Goal: Information Seeking & Learning: Learn about a topic

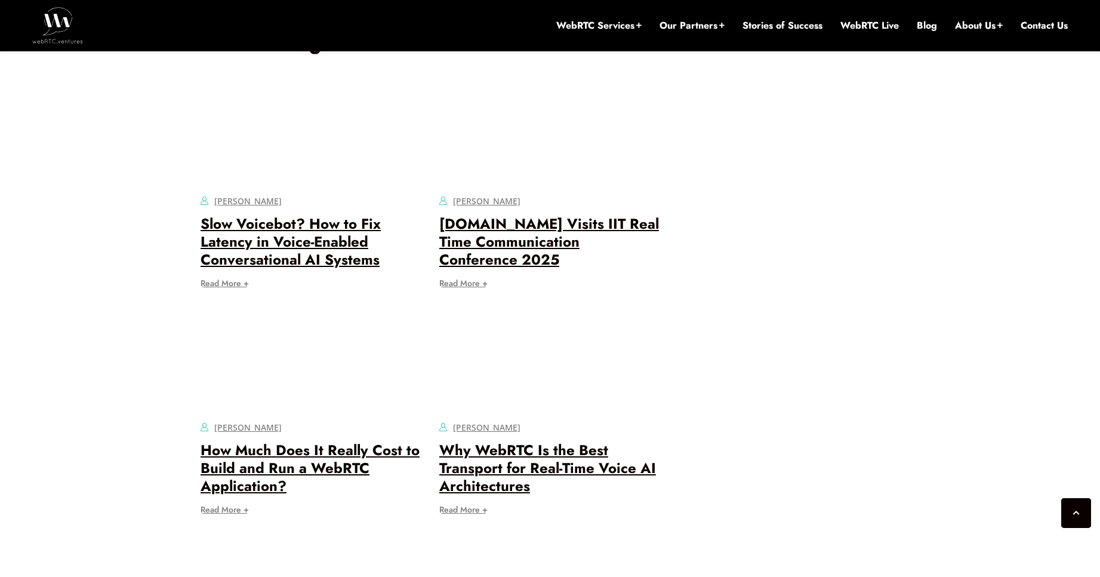
scroll to position [5013, 0]
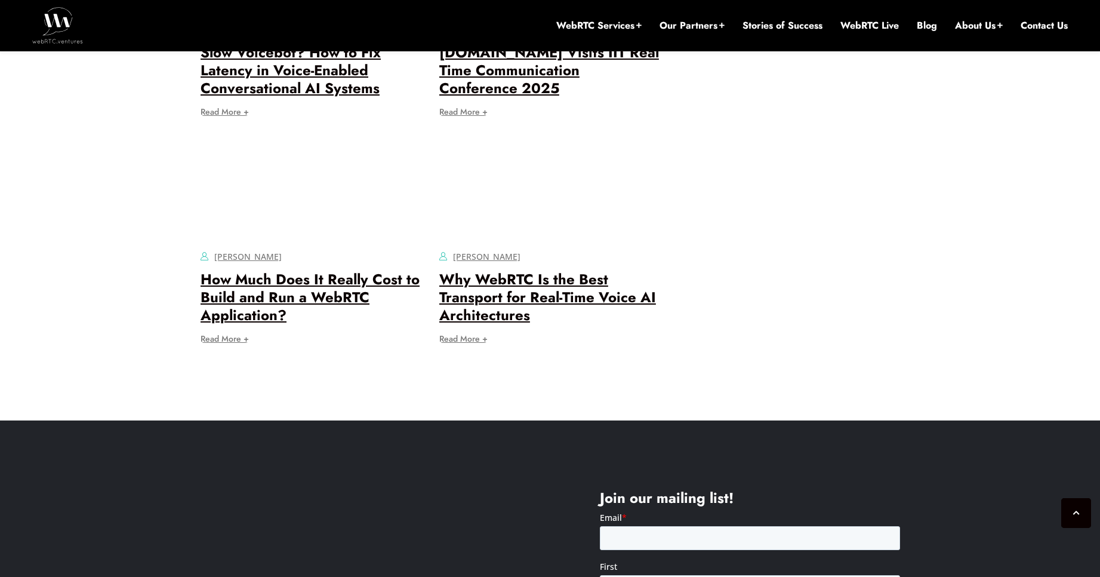
drag, startPoint x: 390, startPoint y: 171, endPoint x: 340, endPoint y: 160, distance: 51.4
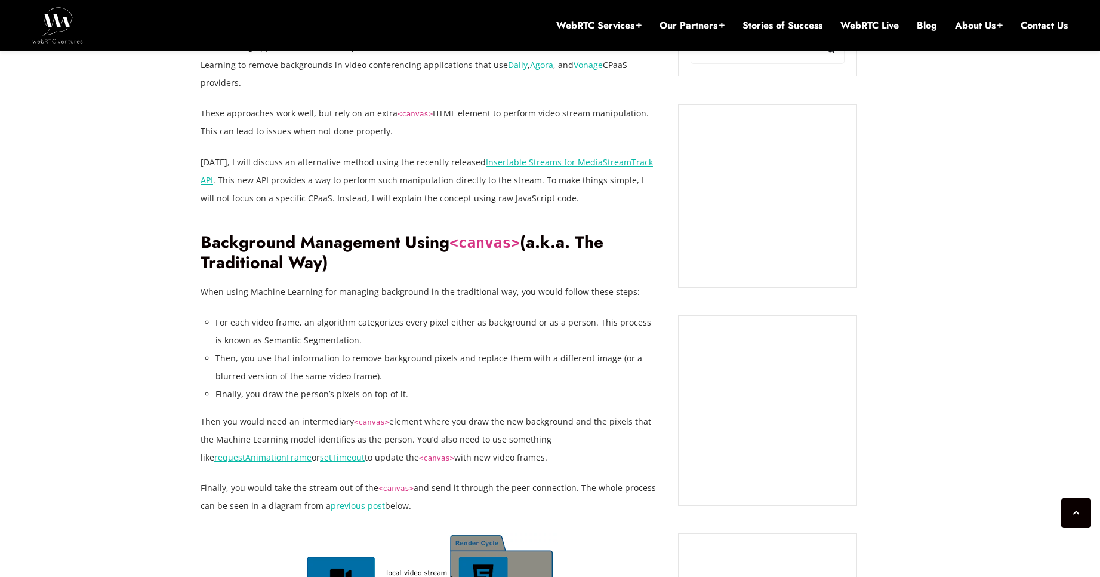
scroll to position [859, 0]
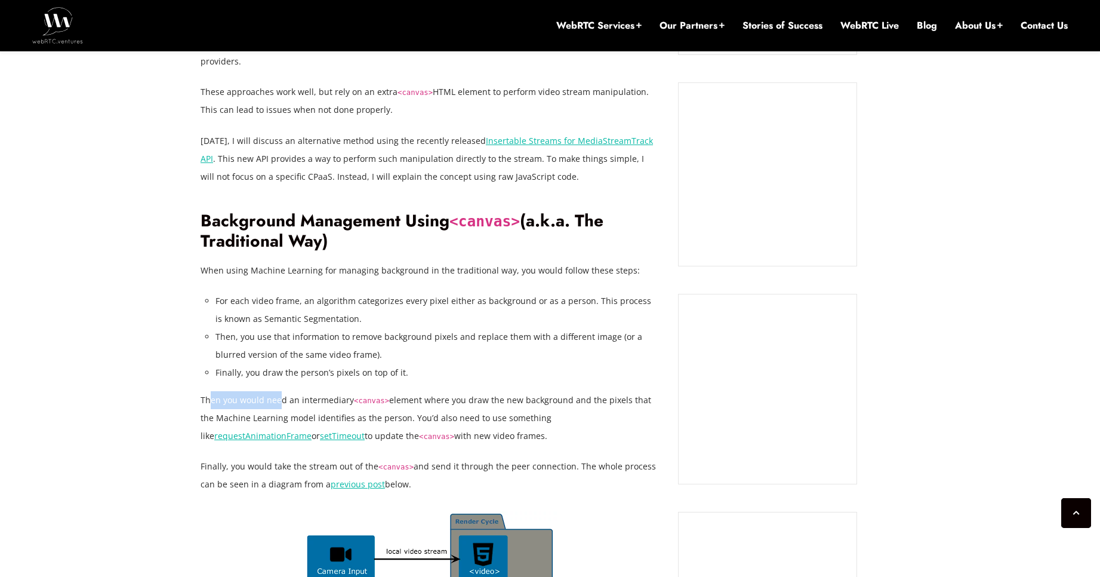
drag, startPoint x: 208, startPoint y: 381, endPoint x: 279, endPoint y: 384, distance: 71.1
click at [279, 391] on p "Then you would need an intermediary <canvas> element where you draw the new bac…" at bounding box center [431, 418] width 460 height 54
click at [281, 391] on p "Then you would need an intermediary <canvas> element where you draw the new bac…" at bounding box center [431, 418] width 460 height 54
drag, startPoint x: 439, startPoint y: 417, endPoint x: 201, endPoint y: 381, distance: 240.8
click at [201, 391] on p "Then you would need an intermediary <canvas> element where you draw the new bac…" at bounding box center [431, 418] width 460 height 54
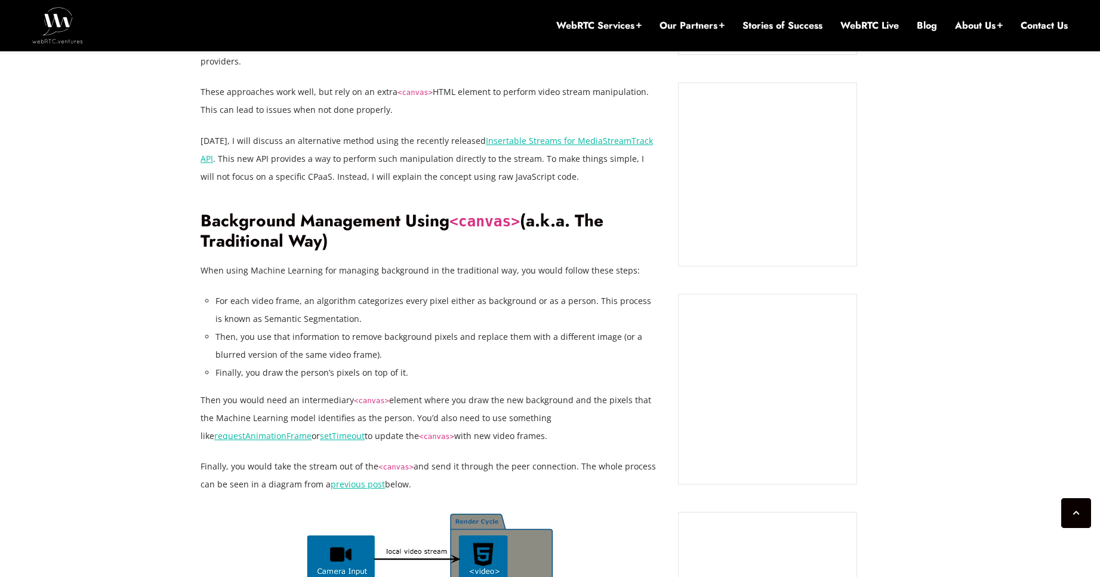
click at [201, 391] on p "Then you would need an intermediary <canvas> element where you draw the new bac…" at bounding box center [431, 418] width 460 height 54
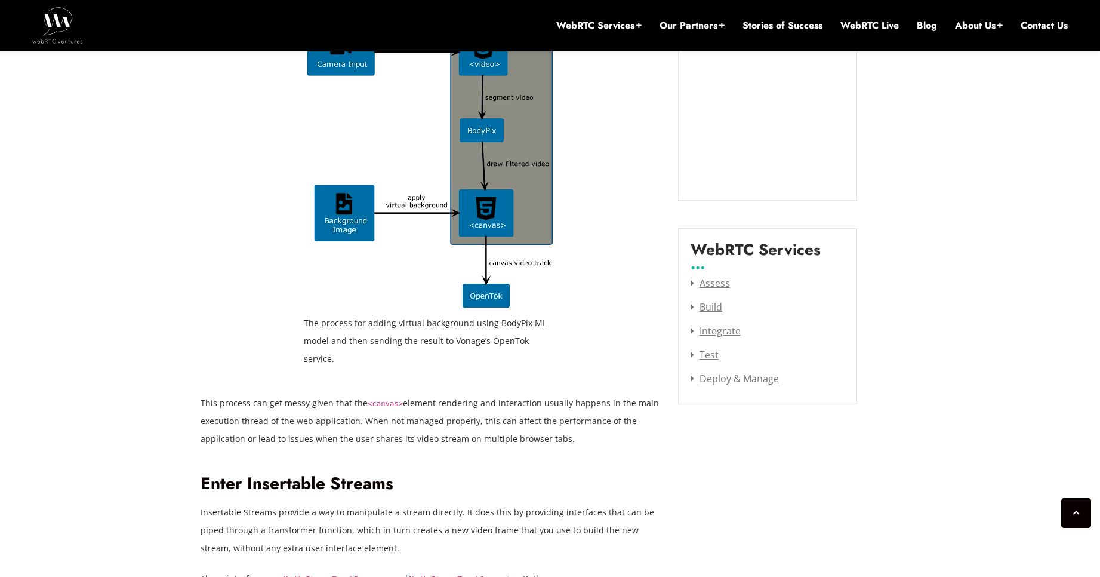
scroll to position [1432, 0]
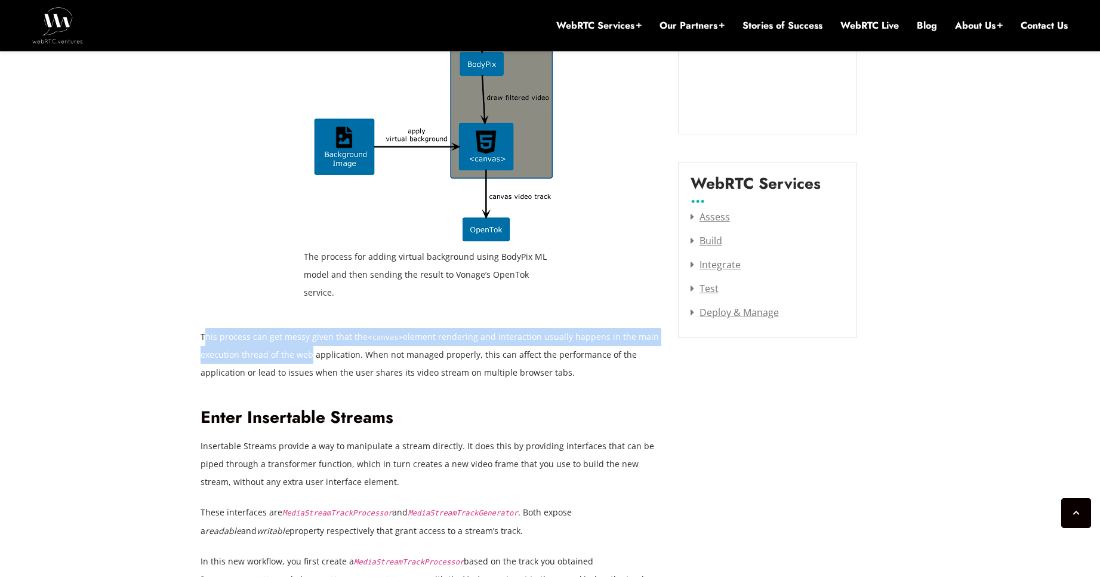
drag, startPoint x: 206, startPoint y: 302, endPoint x: 303, endPoint y: 312, distance: 97.8
click at [303, 328] on p "This process can get messy given that the <canvas> element rendering and intera…" at bounding box center [431, 355] width 460 height 54
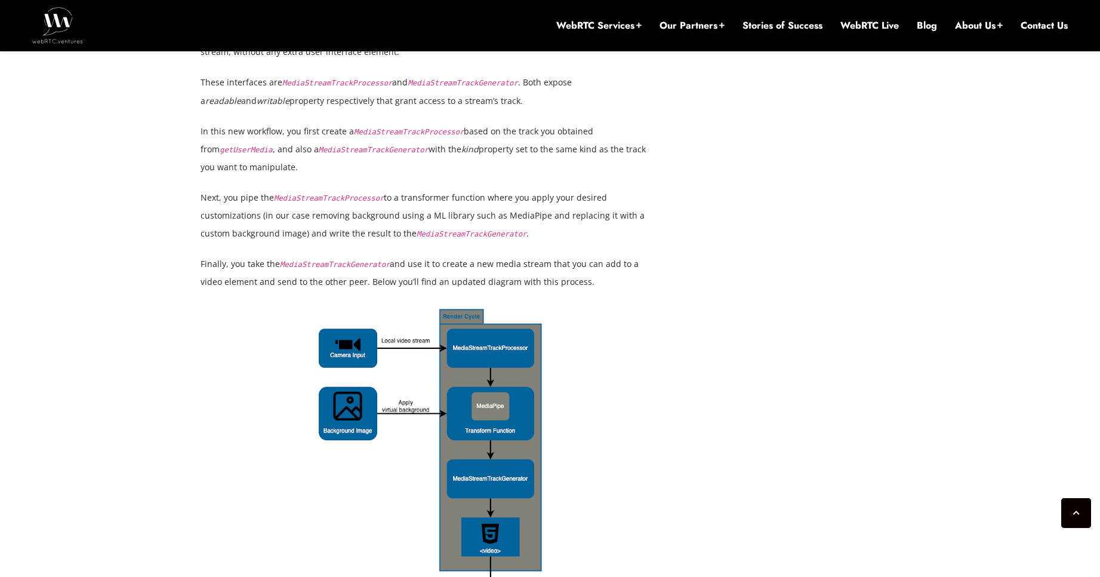
scroll to position [2220, 0]
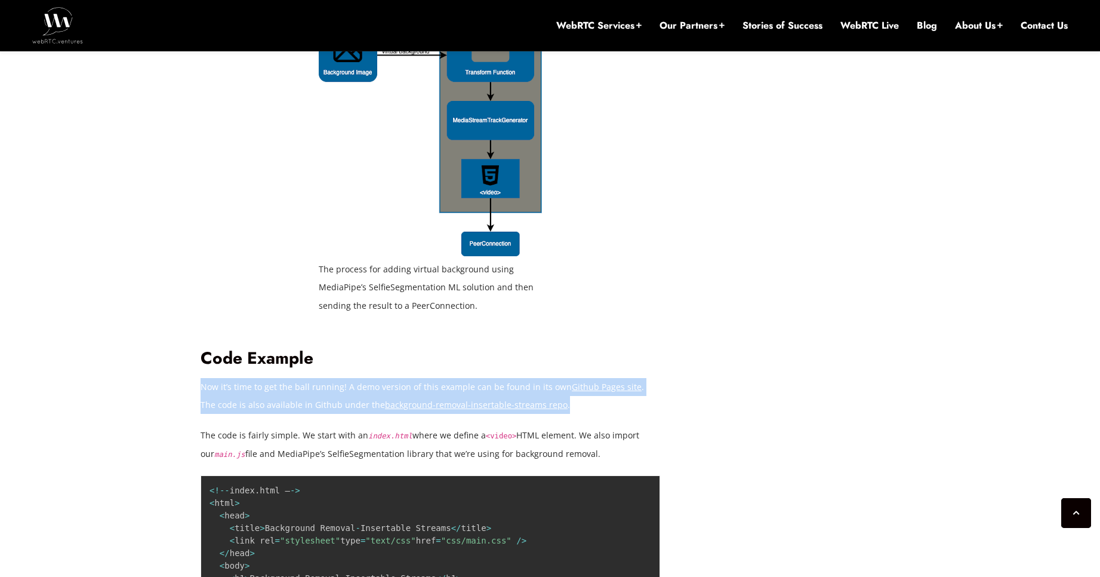
drag, startPoint x: 587, startPoint y: 374, endPoint x: 201, endPoint y: 347, distance: 387.1
click at [201, 378] on p "Now it’s time to get the ball running! A demo version of this example can be fo…" at bounding box center [431, 396] width 460 height 36
drag, startPoint x: 201, startPoint y: 347, endPoint x: 568, endPoint y: 370, distance: 367.8
click at [568, 378] on p "Now it’s time to get the ball running! A demo version of this example can be fo…" at bounding box center [431, 396] width 460 height 36
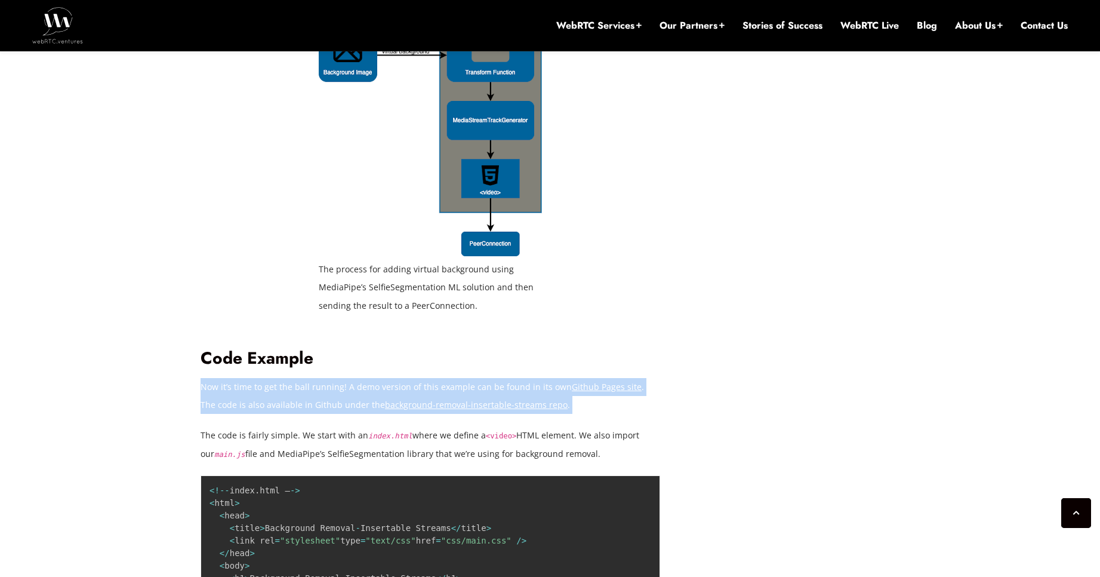
click at [568, 378] on p "Now it’s time to get the ball running! A demo version of this example can be fo…" at bounding box center [431, 396] width 460 height 36
drag, startPoint x: 568, startPoint y: 370, endPoint x: 208, endPoint y: 355, distance: 360.2
click at [208, 378] on p "Now it’s time to get the ball running! A demo version of this example can be fo…" at bounding box center [431, 396] width 460 height 36
drag, startPoint x: 201, startPoint y: 347, endPoint x: 586, endPoint y: 381, distance: 386.5
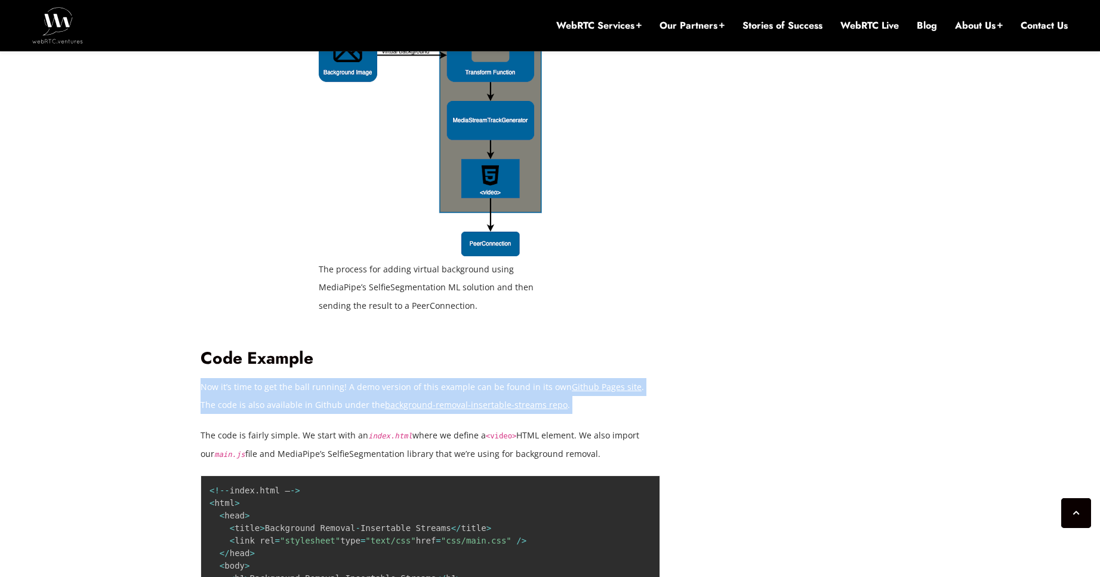
click at [586, 381] on div "Background removal and the ability to set custom backgrounds has become a non-n…" at bounding box center [431, 588] width 460 height 3901
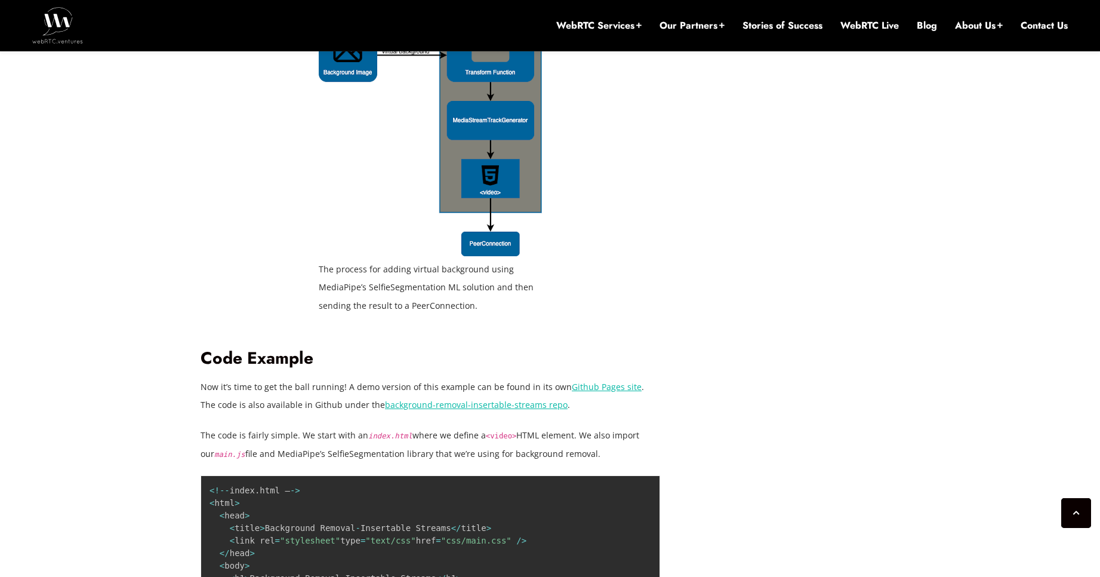
drag, startPoint x: 591, startPoint y: 415, endPoint x: 199, endPoint y: 349, distance: 397.7
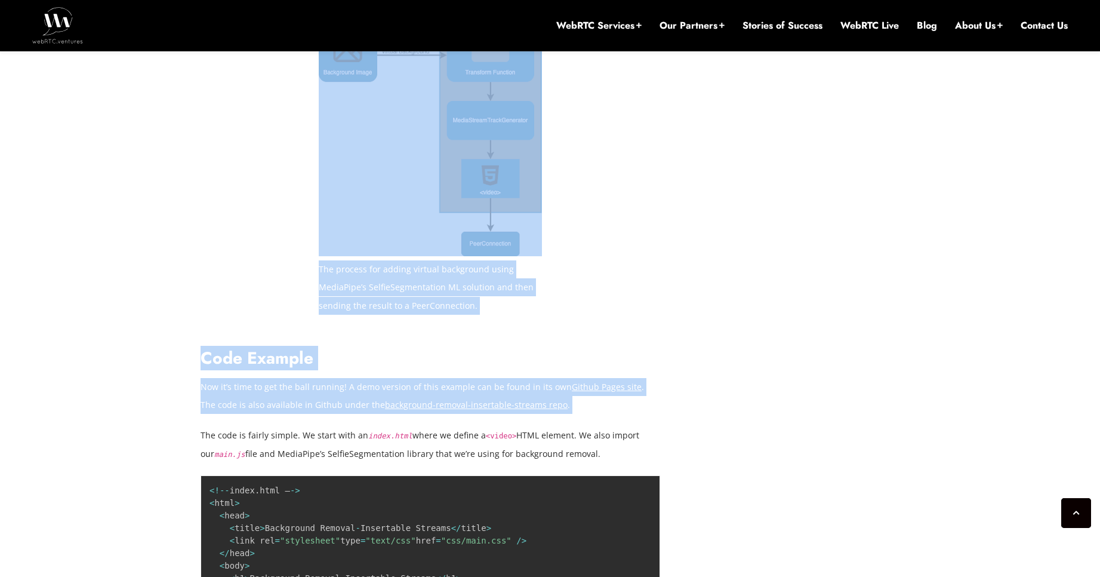
drag, startPoint x: 199, startPoint y: 349, endPoint x: 546, endPoint y: 374, distance: 347.7
click at [546, 378] on p "Now it’s time to get the ball running! A demo version of this example can be fo…" at bounding box center [431, 396] width 460 height 36
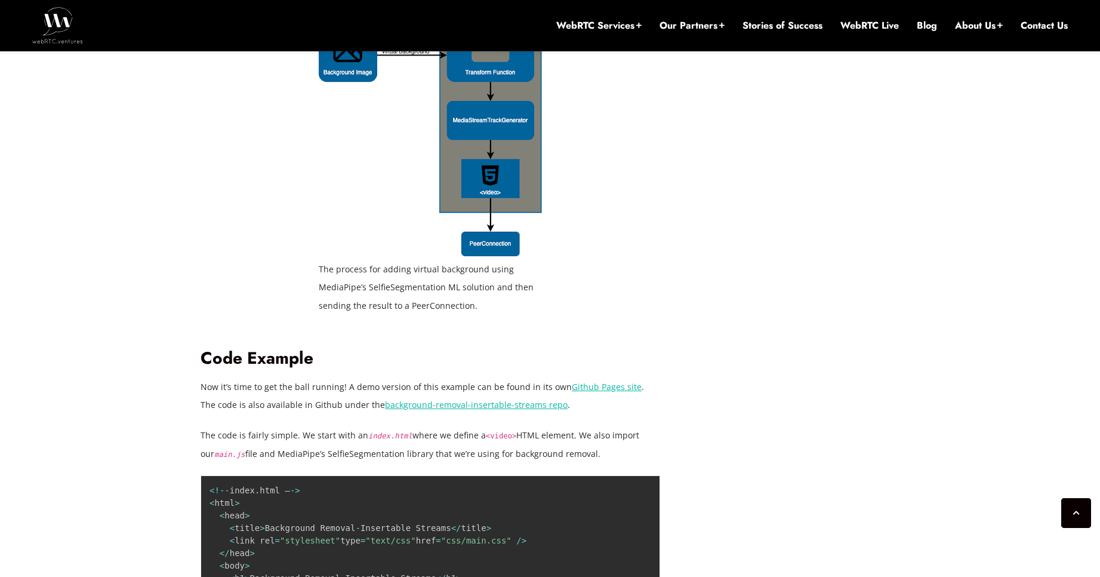
drag, startPoint x: 584, startPoint y: 416, endPoint x: 201, endPoint y: 354, distance: 388.2
click at [201, 354] on div "Background removal and the ability to set custom backgrounds has become a non-n…" at bounding box center [431, 588] width 460 height 3901
click at [201, 378] on p "Now it’s time to get the ball running! A demo version of this example can be fo…" at bounding box center [431, 396] width 460 height 36
drag, startPoint x: 201, startPoint y: 351, endPoint x: 585, endPoint y: 421, distance: 390.2
click at [585, 421] on div "Background removal and the ability to set custom backgrounds has become a non-n…" at bounding box center [431, 588] width 460 height 3901
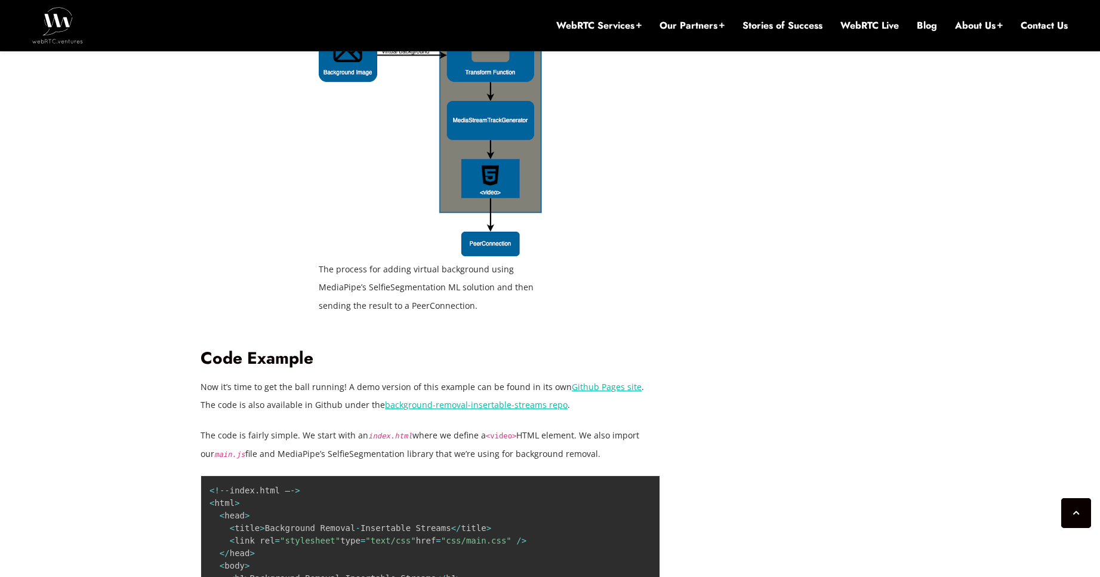
click at [585, 426] on p "The code is fairly simple. We start with an index.html where we define a <video…" at bounding box center [431, 444] width 460 height 36
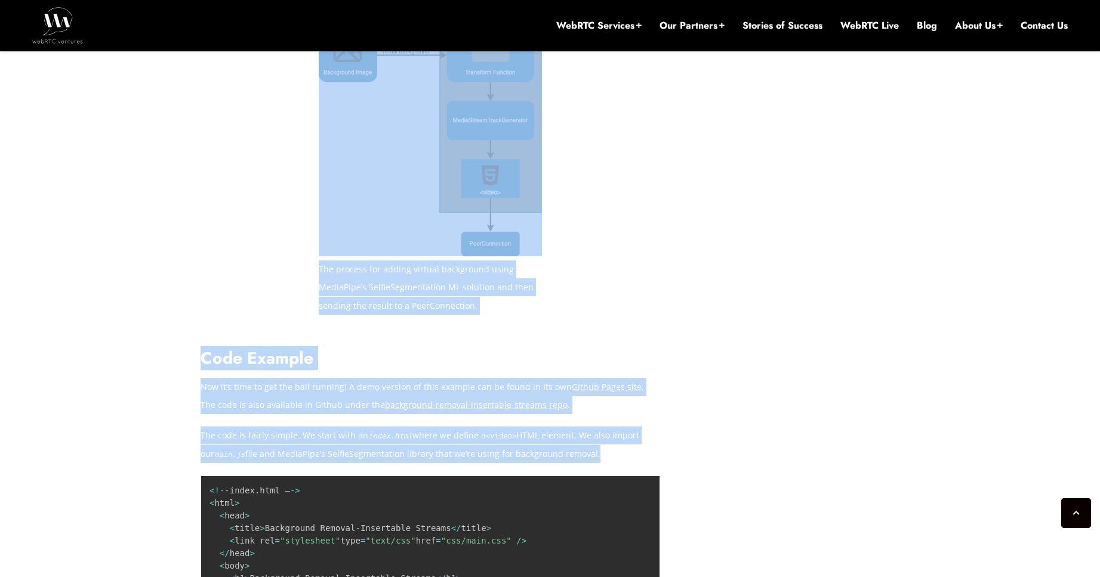
drag, startPoint x: 509, startPoint y: 415, endPoint x: 199, endPoint y: 352, distance: 315.4
drag, startPoint x: 201, startPoint y: 347, endPoint x: 580, endPoint y: 418, distance: 385.6
click at [580, 418] on div "Background removal and the ability to set custom backgrounds has become a non-n…" at bounding box center [431, 588] width 460 height 3901
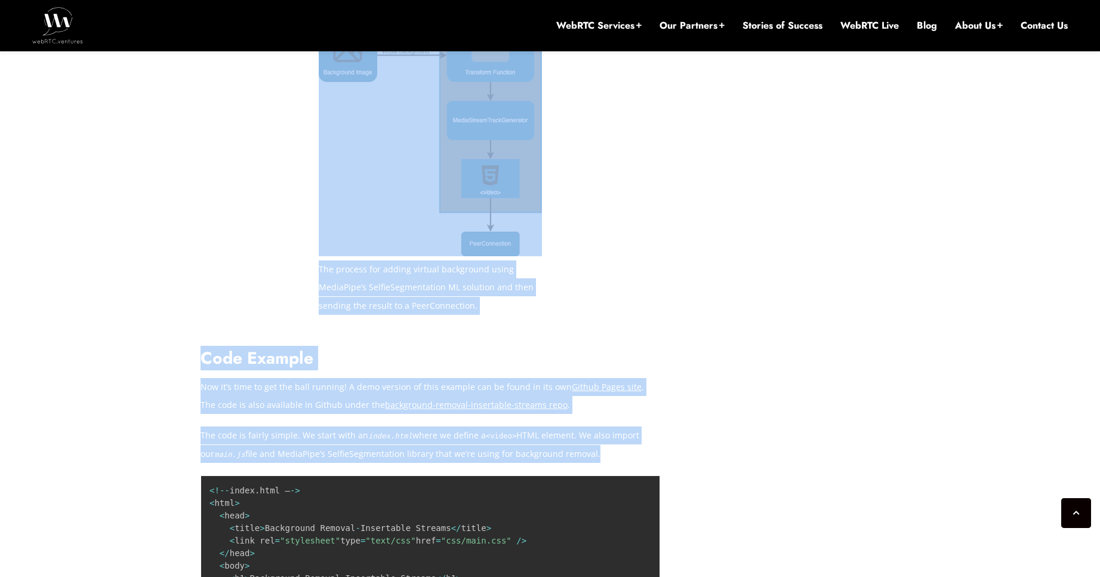
click at [580, 426] on p "The code is fairly simple. We start with an index.html where we define a <video…" at bounding box center [431, 444] width 460 height 36
drag, startPoint x: 583, startPoint y: 418, endPoint x: 203, endPoint y: 350, distance: 386.1
click at [203, 350] on div "Background removal and the ability to set custom backgrounds has become a non-n…" at bounding box center [431, 588] width 460 height 3901
click at [203, 378] on p "Now it’s time to get the ball running! A demo version of this example can be fo…" at bounding box center [431, 396] width 460 height 36
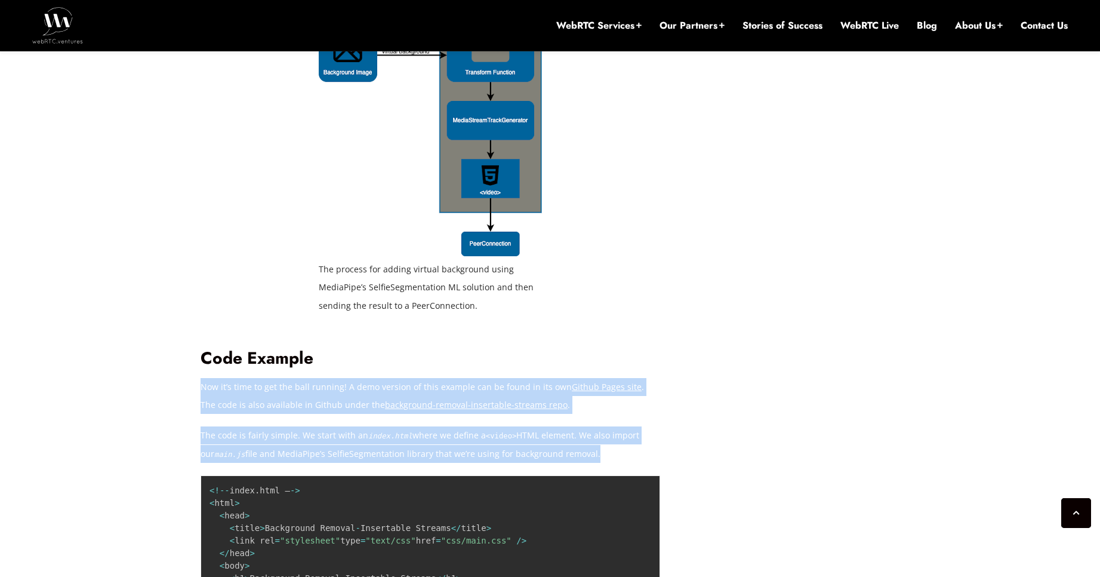
drag, startPoint x: 203, startPoint y: 352, endPoint x: 588, endPoint y: 414, distance: 389.9
click at [588, 414] on div "Background removal and the ability to set custom backgrounds has become a non-n…" at bounding box center [431, 588] width 460 height 3901
click at [588, 426] on p "The code is fairly simple. We start with an index.html where we define a <video…" at bounding box center [431, 444] width 460 height 36
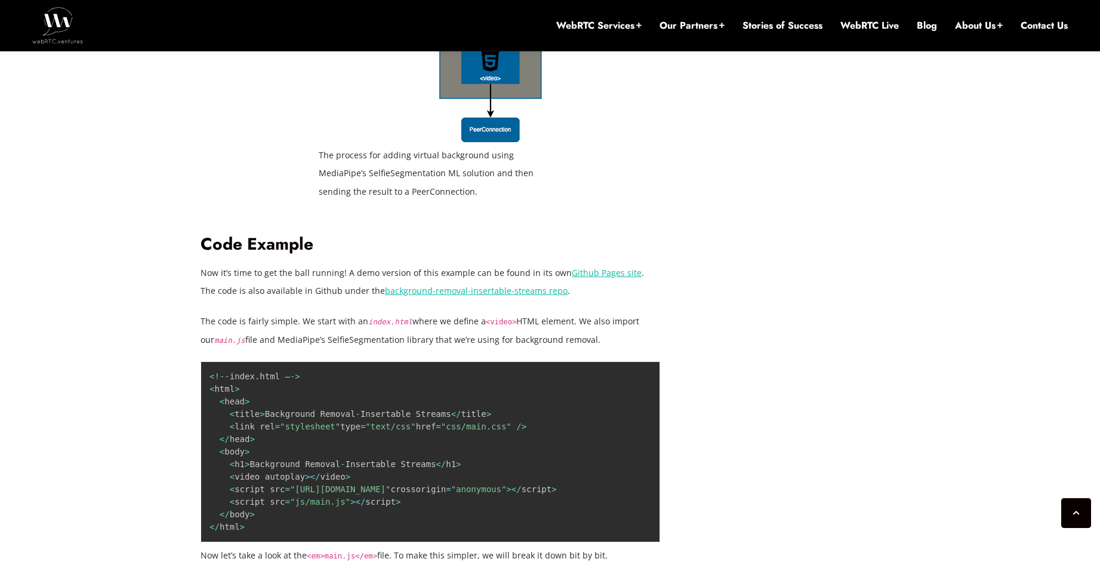
scroll to position [2507, 0]
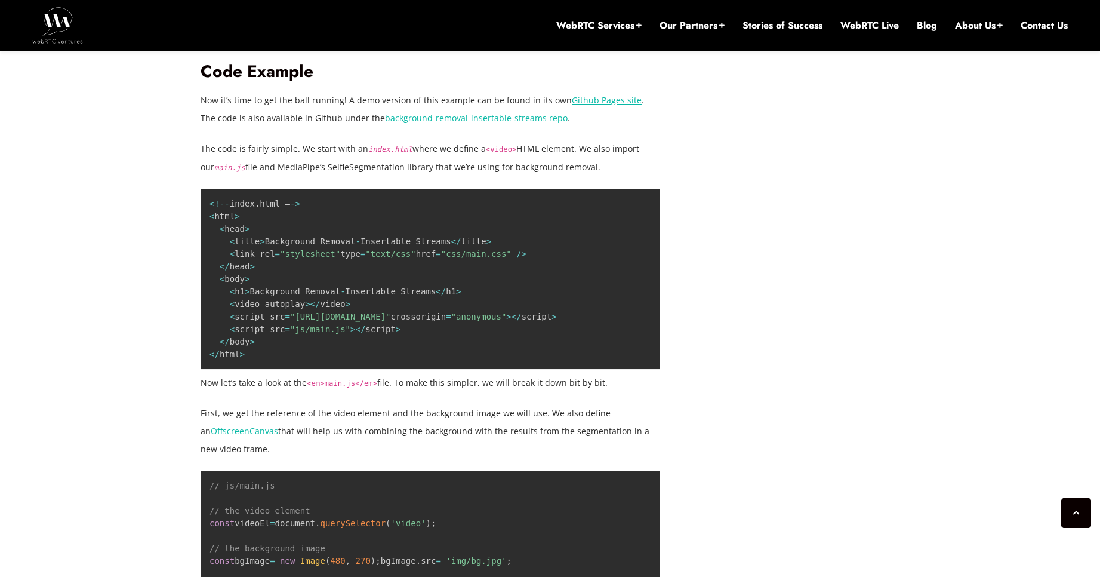
drag, startPoint x: 273, startPoint y: 448, endPoint x: 198, endPoint y: 375, distance: 104.7
click at [198, 375] on div "[DATE] [PERSON_NAME] Comments Off on Background Removal Using Insertable Stream…" at bounding box center [549, 454] width 713 height 4853
drag, startPoint x: 196, startPoint y: 379, endPoint x: 277, endPoint y: 454, distance: 110.2
click at [277, 452] on div "[DATE] [PERSON_NAME] Comments Off on Background Removal Using Insertable Stream…" at bounding box center [549, 454] width 713 height 4853
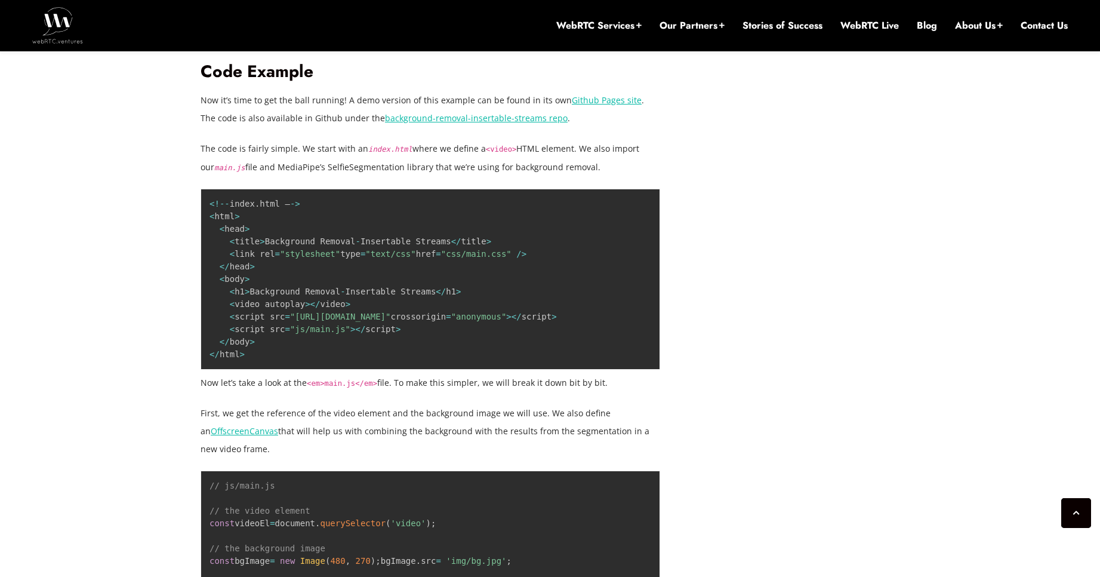
drag, startPoint x: 277, startPoint y: 454, endPoint x: 265, endPoint y: 456, distance: 12.2
click at [278, 454] on p "First, we get the reference of the video element and the background image we wi…" at bounding box center [431, 431] width 460 height 54
click at [263, 455] on p "First, we get the reference of the video element and the background image we wi…" at bounding box center [431, 431] width 460 height 54
click at [251, 446] on p "First, we get the reference of the video element and the background image we wi…" at bounding box center [431, 431] width 460 height 54
click at [248, 449] on p "First, we get the reference of the video element and the background image we wi…" at bounding box center [431, 431] width 460 height 54
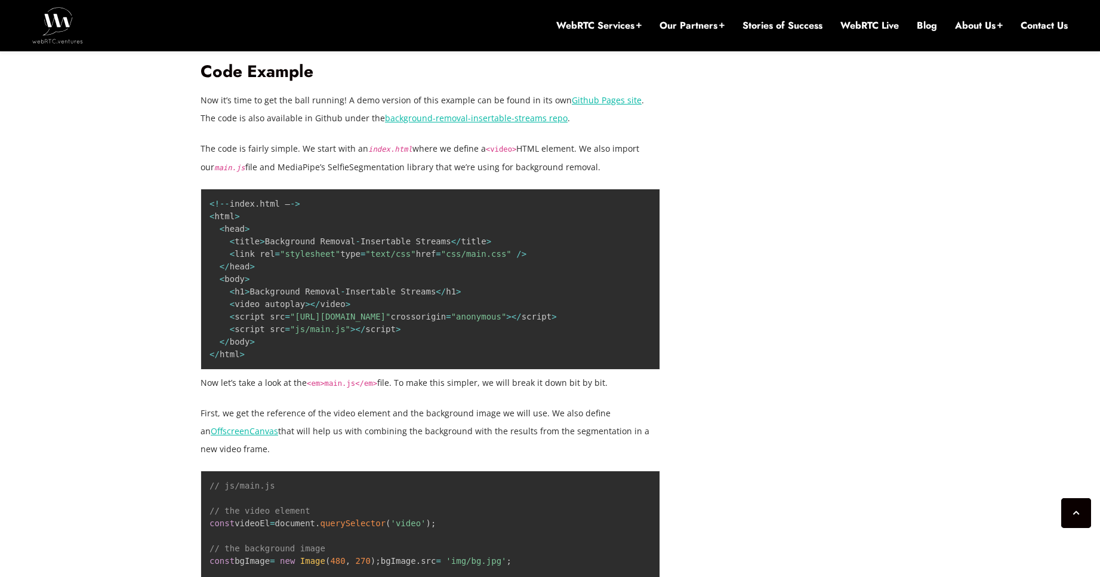
drag, startPoint x: 253, startPoint y: 451, endPoint x: 202, endPoint y: 384, distance: 83.9
click at [202, 384] on div "Background removal and the ability to set custom backgrounds has become a non-n…" at bounding box center [431, 302] width 460 height 3901
click at [202, 384] on p "Now let’s take a look at the <em>main.js</em> file. To make this simpler, we wi…" at bounding box center [431, 383] width 460 height 18
drag, startPoint x: 209, startPoint y: 381, endPoint x: 630, endPoint y: 447, distance: 425.9
click at [630, 447] on div "Background removal and the ability to set custom backgrounds has become a non-n…" at bounding box center [431, 302] width 460 height 3901
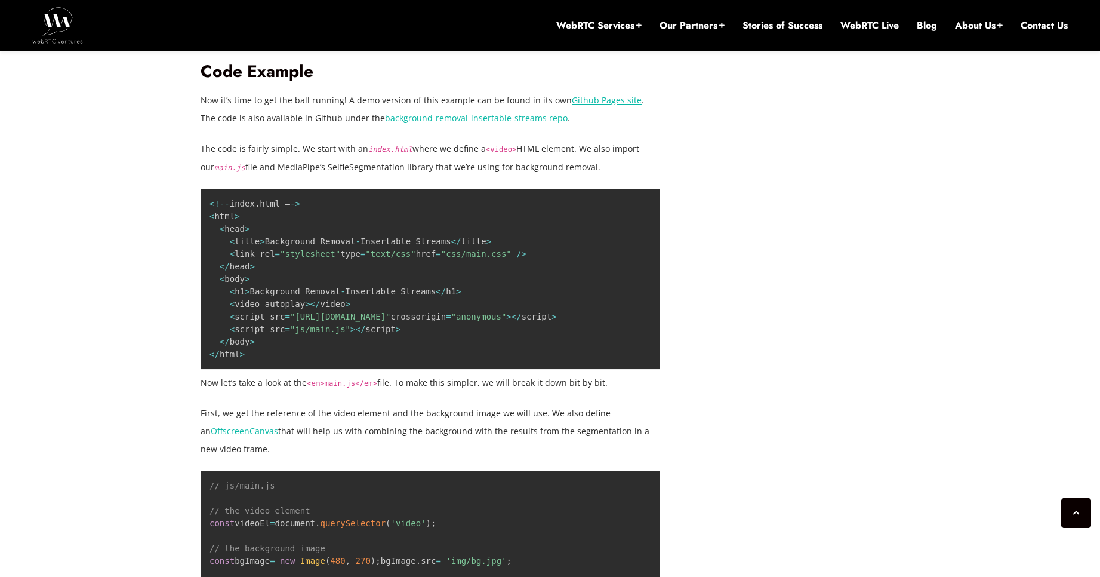
click at [630, 448] on p "First, we get the reference of the video element and the background image we wi…" at bounding box center [431, 431] width 460 height 54
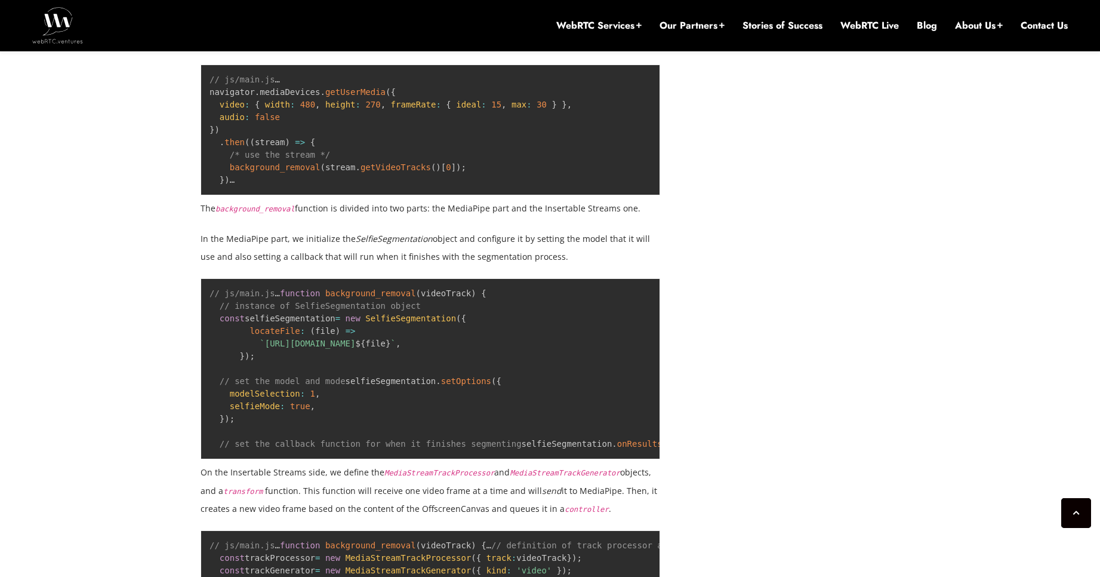
scroll to position [3223, 0]
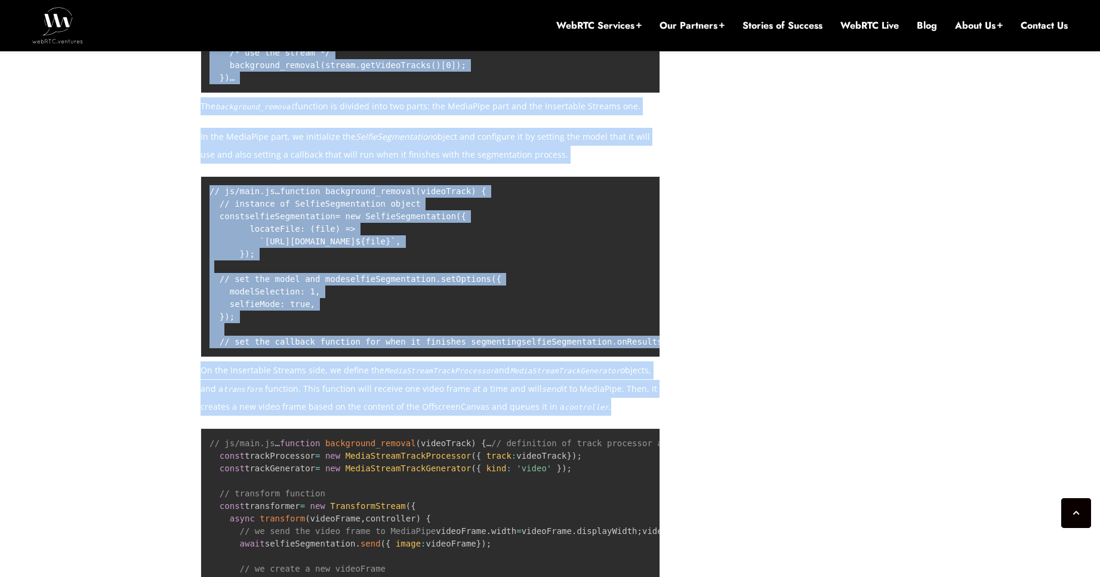
drag, startPoint x: 621, startPoint y: 501, endPoint x: 198, endPoint y: 473, distance: 424.1
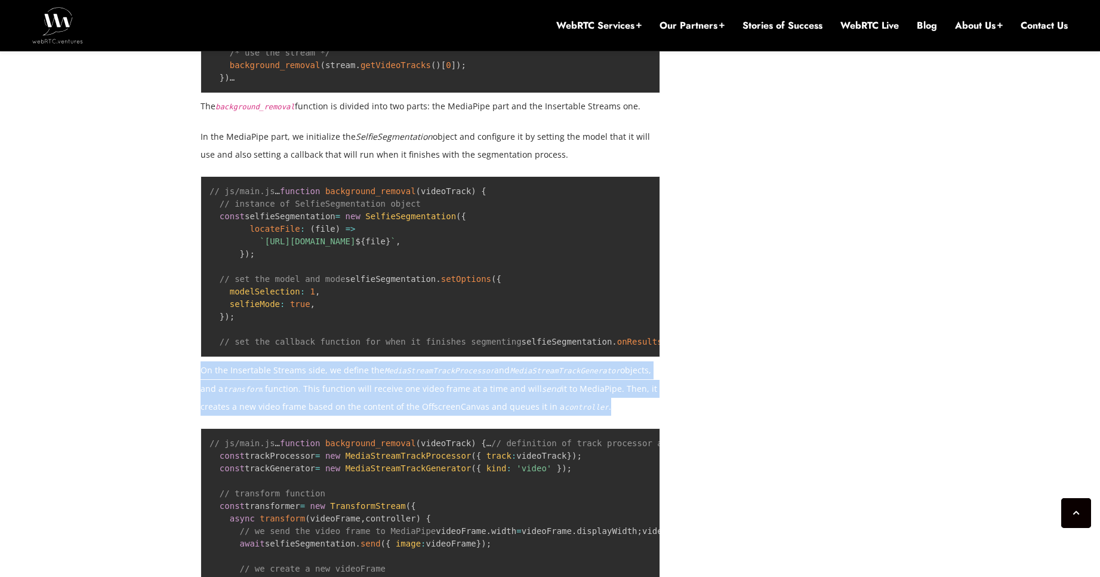
drag, startPoint x: 201, startPoint y: 469, endPoint x: 620, endPoint y: 508, distance: 420.8
click at [620, 415] on p "On the Insertable Streams side, we define the MediaStreamTrackProcessor and Med…" at bounding box center [431, 388] width 460 height 54
drag, startPoint x: 617, startPoint y: 505, endPoint x: 205, endPoint y: 471, distance: 413.8
click at [205, 415] on p "On the Insertable Streams side, we define the MediaStreamTrackProcessor and Med…" at bounding box center [431, 388] width 460 height 54
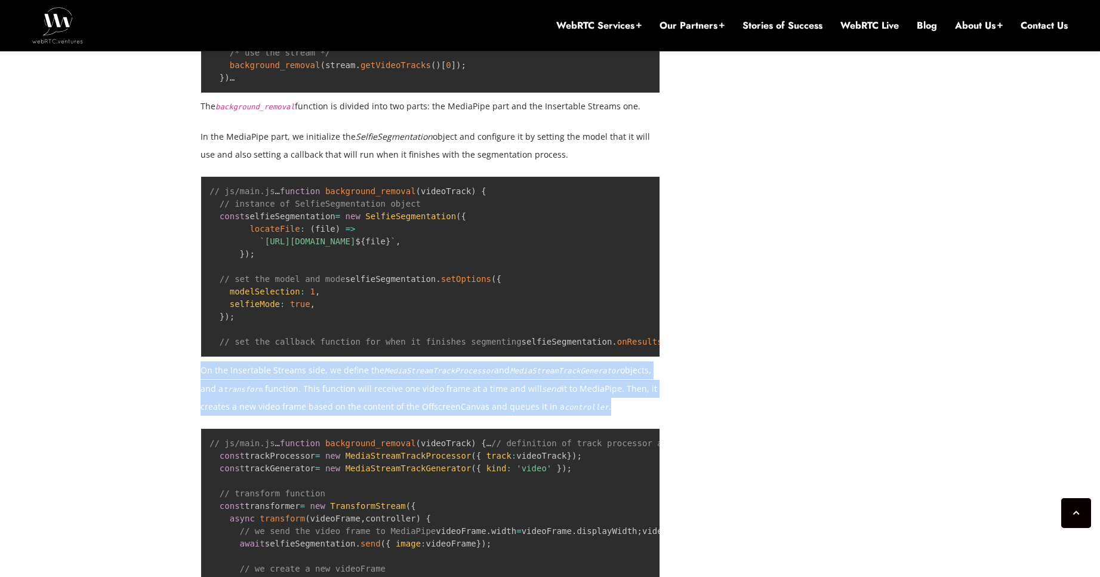
drag, startPoint x: 202, startPoint y: 470, endPoint x: 622, endPoint y: 516, distance: 423.2
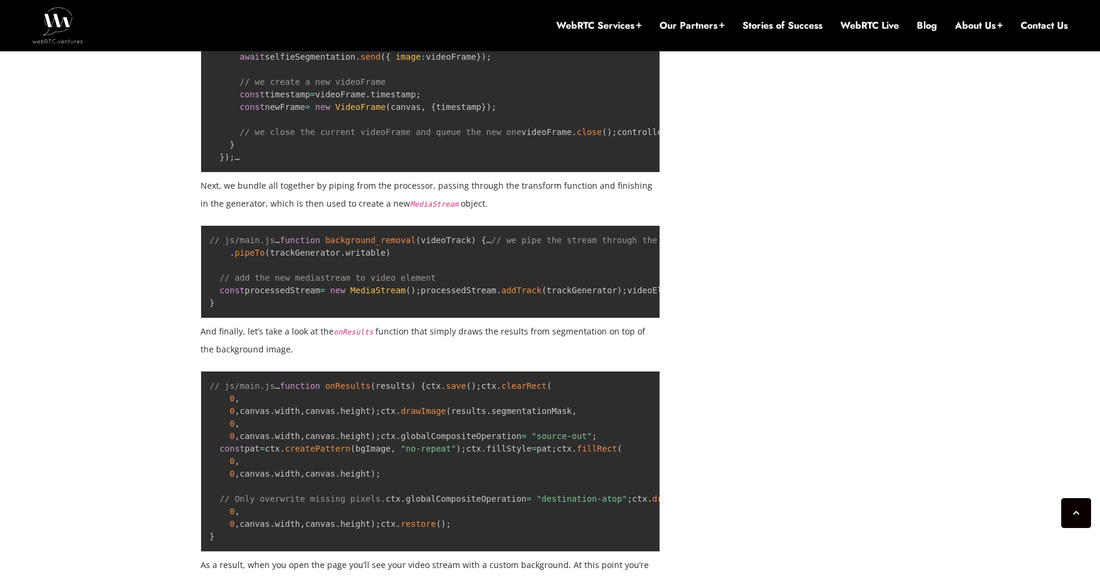
scroll to position [3796, 0]
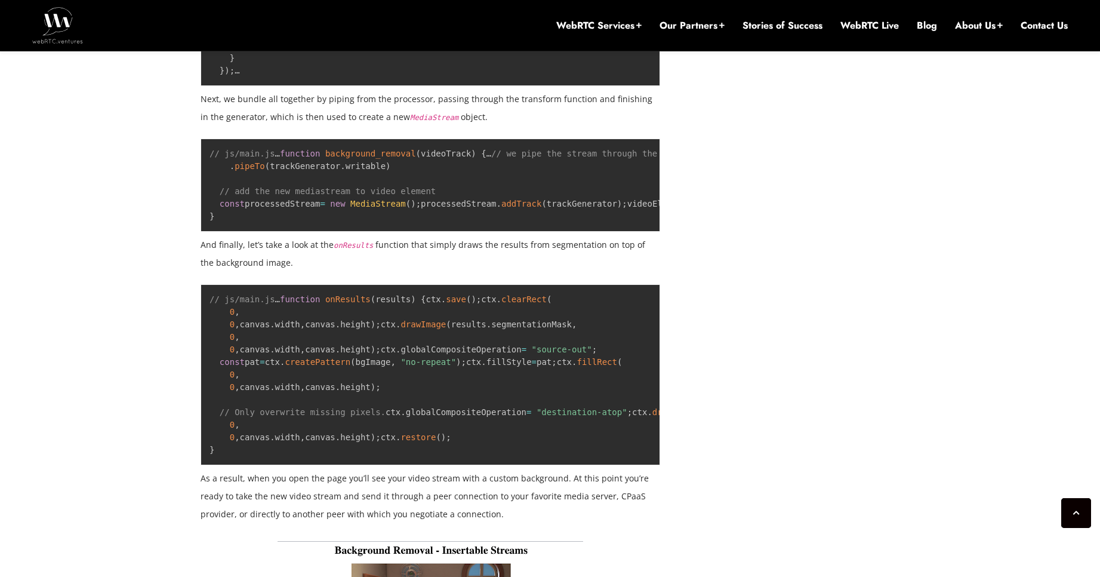
drag, startPoint x: 488, startPoint y: 346, endPoint x: 199, endPoint y: 322, distance: 289.9
drag, startPoint x: 206, startPoint y: 326, endPoint x: 465, endPoint y: 349, distance: 260.0
click at [465, 126] on p "Next, we bundle all together by piping from the processor, passing through the …" at bounding box center [431, 108] width 460 height 36
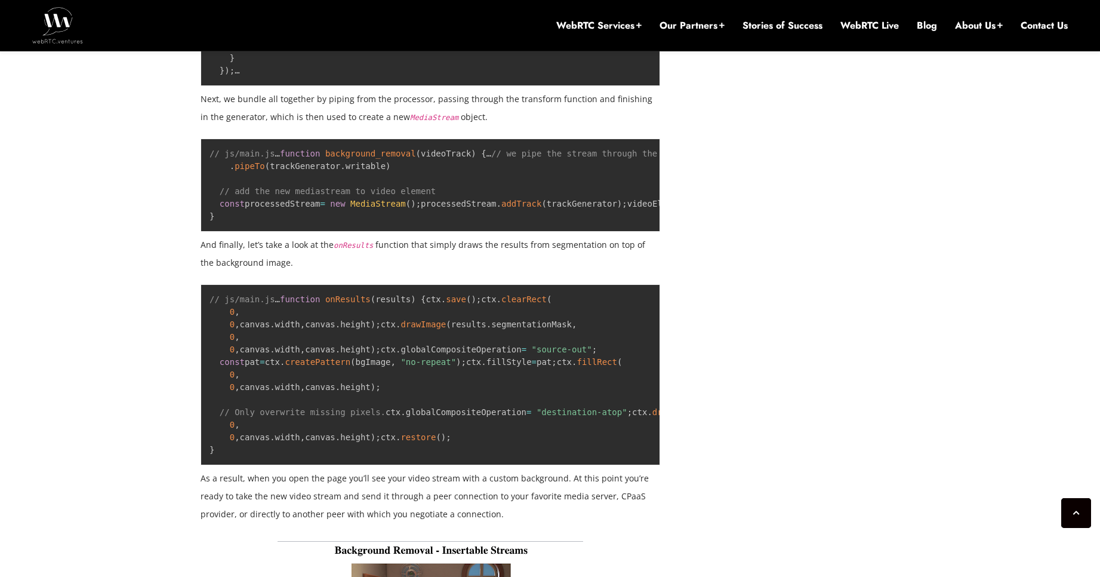
click at [465, 126] on p "Next, we bundle all together by piping from the processor, passing through the …" at bounding box center [431, 108] width 460 height 36
drag, startPoint x: 463, startPoint y: 341, endPoint x: 202, endPoint y: 326, distance: 261.3
click at [202, 126] on p "Next, we bundle all together by piping from the processor, passing through the …" at bounding box center [431, 108] width 460 height 36
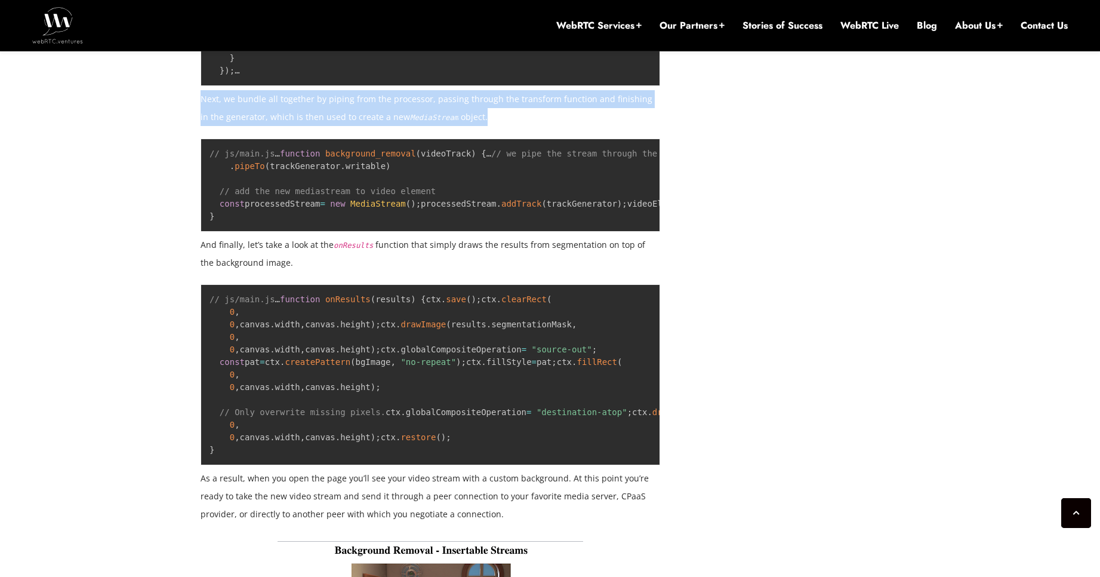
drag, startPoint x: 202, startPoint y: 325, endPoint x: 471, endPoint y: 345, distance: 269.3
click at [471, 126] on p "Next, we bundle all together by piping from the processor, passing through the …" at bounding box center [431, 108] width 460 height 36
drag, startPoint x: 461, startPoint y: 343, endPoint x: 199, endPoint y: 324, distance: 262.1
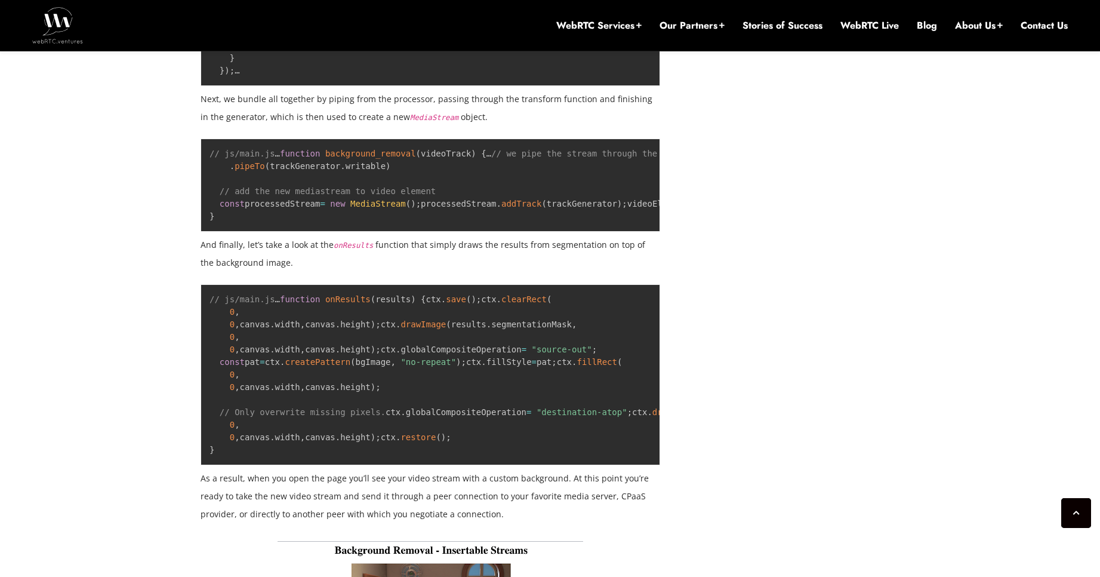
drag, startPoint x: 201, startPoint y: 322, endPoint x: 489, endPoint y: 344, distance: 289.1
click at [489, 126] on p "Next, we bundle all together by piping from the processor, passing through the …" at bounding box center [431, 108] width 460 height 36
click at [486, 126] on p "Next, we bundle all together by piping from the processor, passing through the …" at bounding box center [431, 108] width 460 height 36
click at [471, 126] on p "Next, we bundle all together by piping from the processor, passing through the …" at bounding box center [431, 108] width 460 height 36
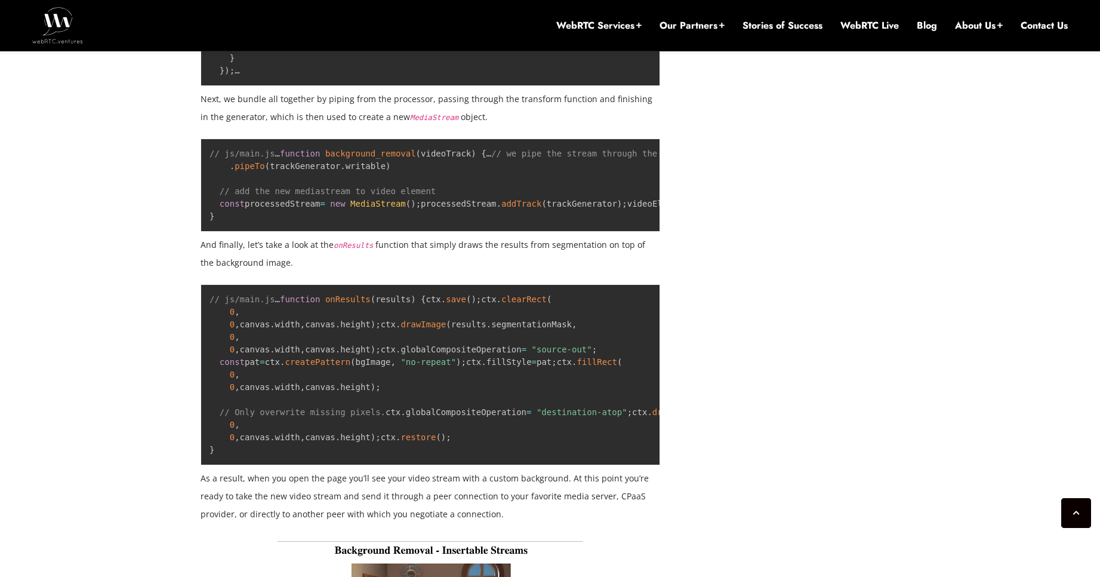
drag, startPoint x: 464, startPoint y: 346, endPoint x: 203, endPoint y: 324, distance: 261.7
click at [203, 126] on p "Next, we bundle all together by piping from the processor, passing through the …" at bounding box center [431, 108] width 460 height 36
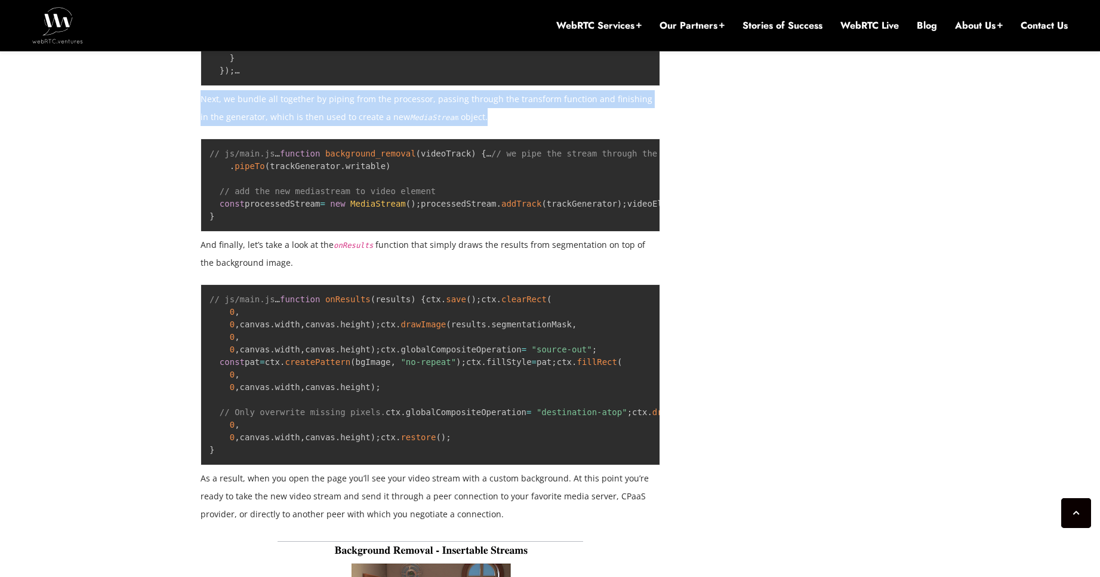
drag, startPoint x: 203, startPoint y: 324, endPoint x: 461, endPoint y: 341, distance: 259.0
click at [461, 126] on p "Next, we bundle all together by piping from the processor, passing through the …" at bounding box center [431, 108] width 460 height 36
drag, startPoint x: 460, startPoint y: 343, endPoint x: 198, endPoint y: 319, distance: 262.5
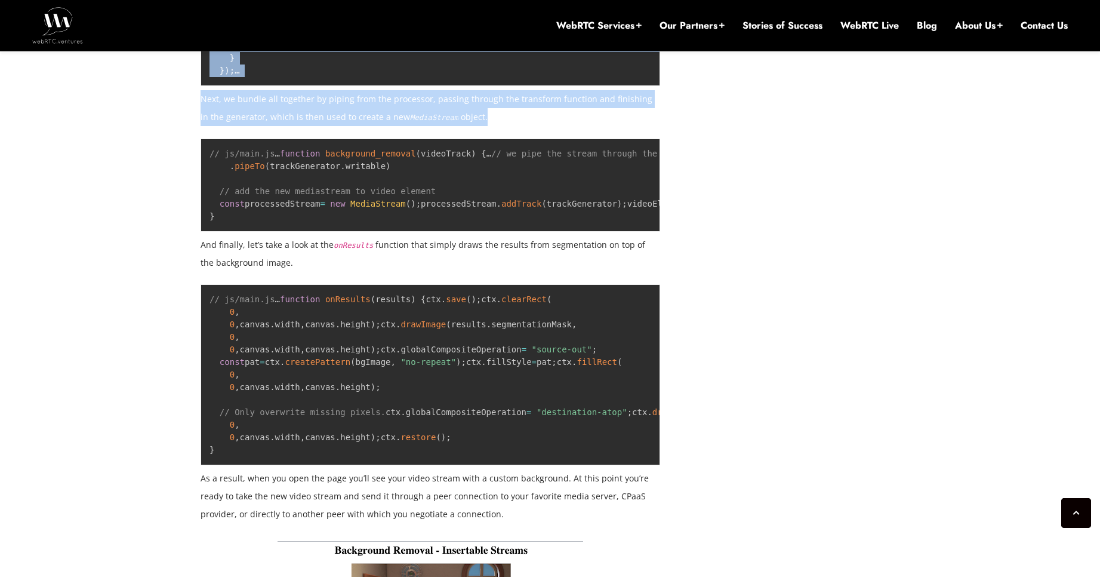
drag
click at [467, 126] on p "Next, we bundle all together by piping from the processor, passing through the …" at bounding box center [431, 108] width 460 height 36
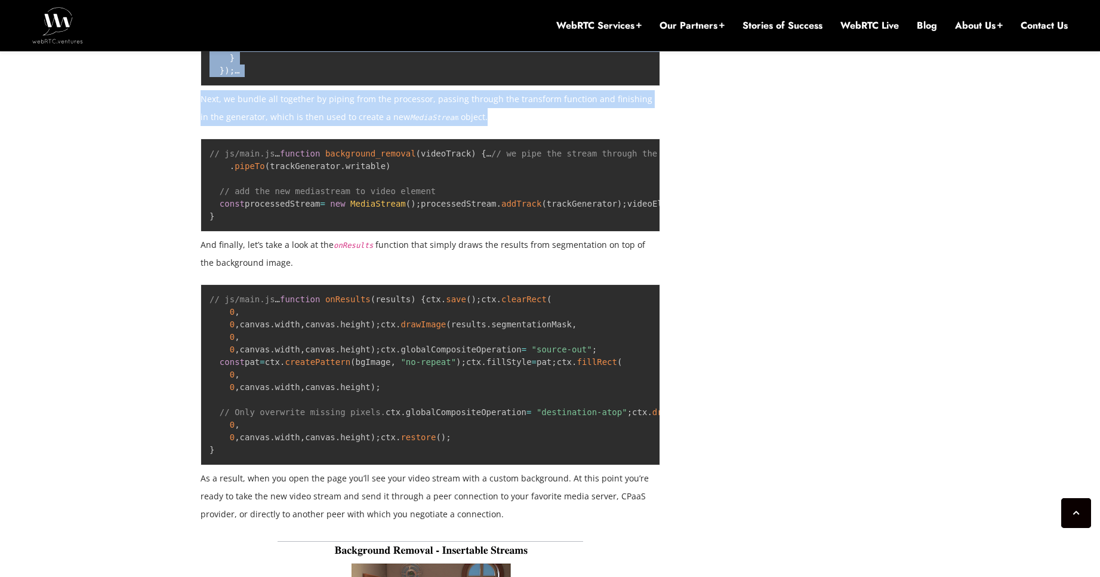
click at [461, 126] on p "Next, we bundle all together by piping from the processor, passing through the …" at bounding box center [431, 108] width 460 height 36
click at [458, 126] on p "Next, we bundle all together by piping from the processor, passing through the …" at bounding box center [431, 108] width 460 height 36
click at [450, 126] on p "Next, we bundle all together by piping from the processor, passing through the …" at bounding box center [431, 108] width 460 height 36
click at [205, 126] on p "Next, we bundle all together by piping from the processor, passing through the …" at bounding box center [431, 108] width 460 height 36
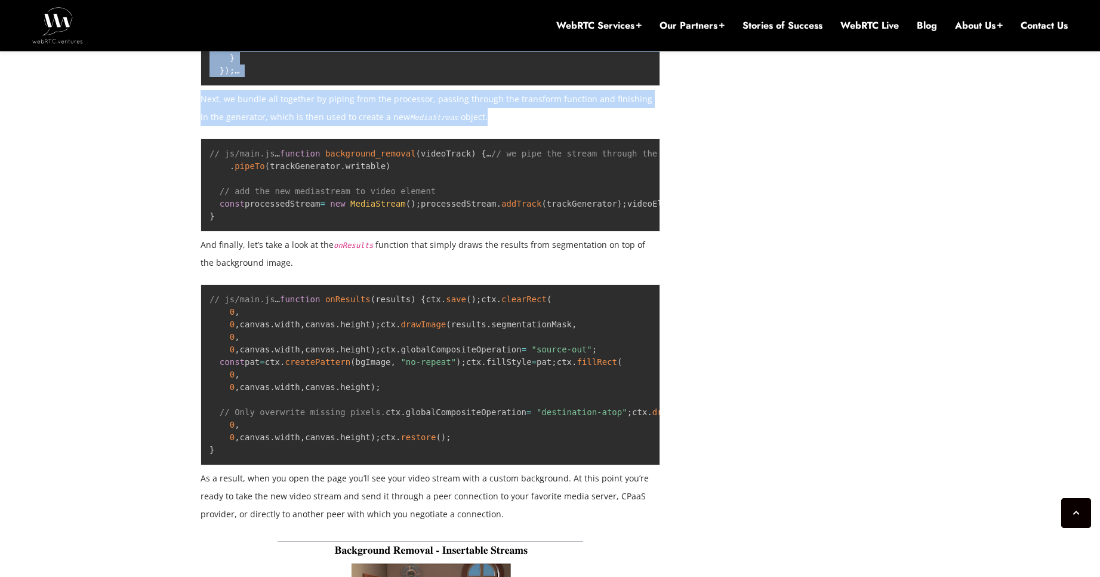
click at [204, 126] on p "Next, we bundle all together by piping from the processor, passing through the …" at bounding box center [431, 108] width 460 height 36
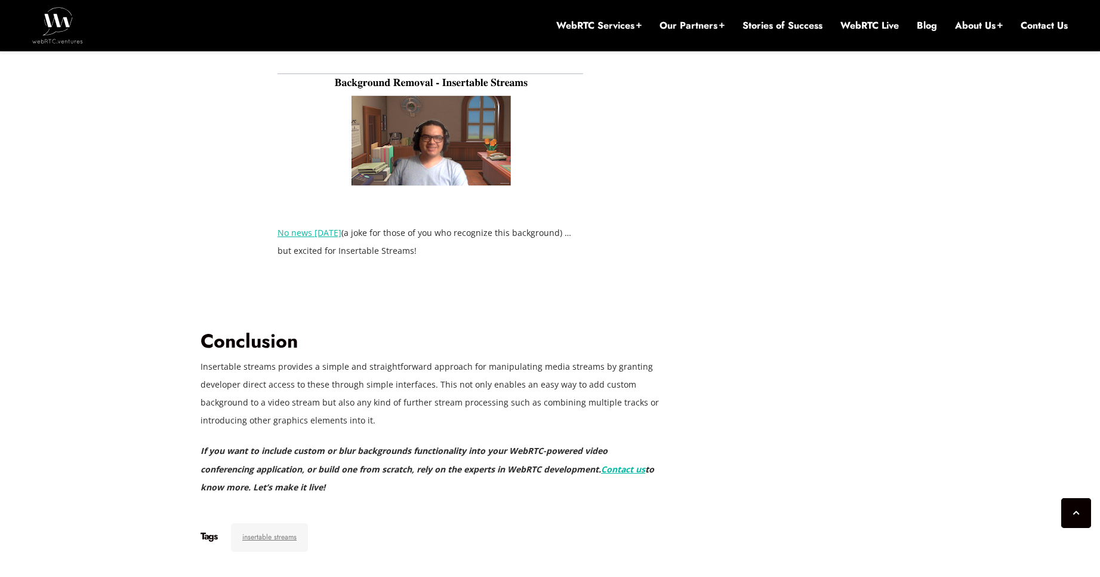
scroll to position [4297, 0]
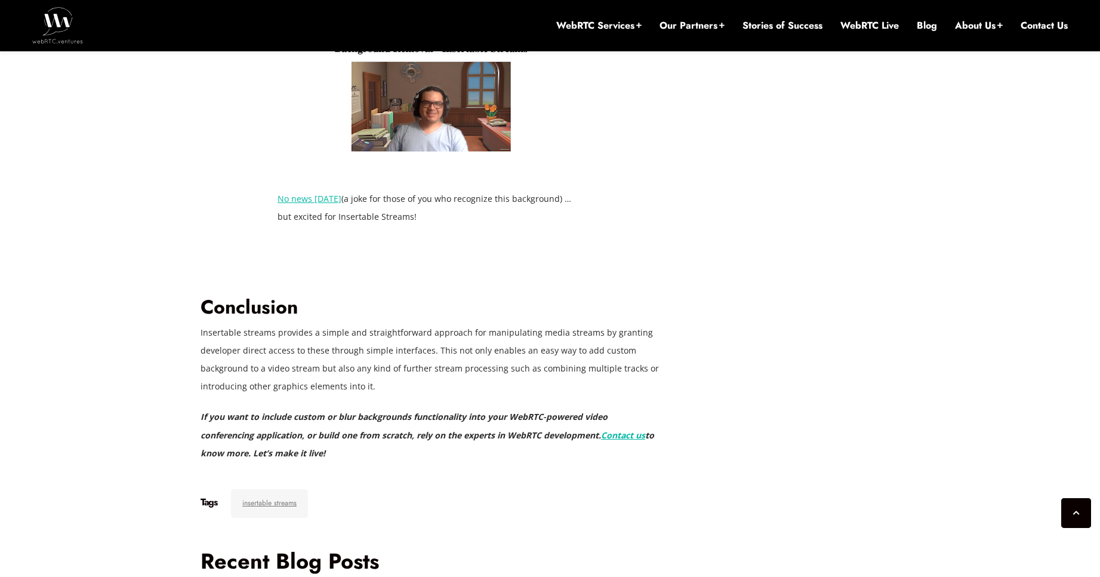
drag, startPoint x: 238, startPoint y: 460, endPoint x: 198, endPoint y: 374, distance: 95.1
drag, startPoint x: 247, startPoint y: 467, endPoint x: 204, endPoint y: 373, distance: 103.9
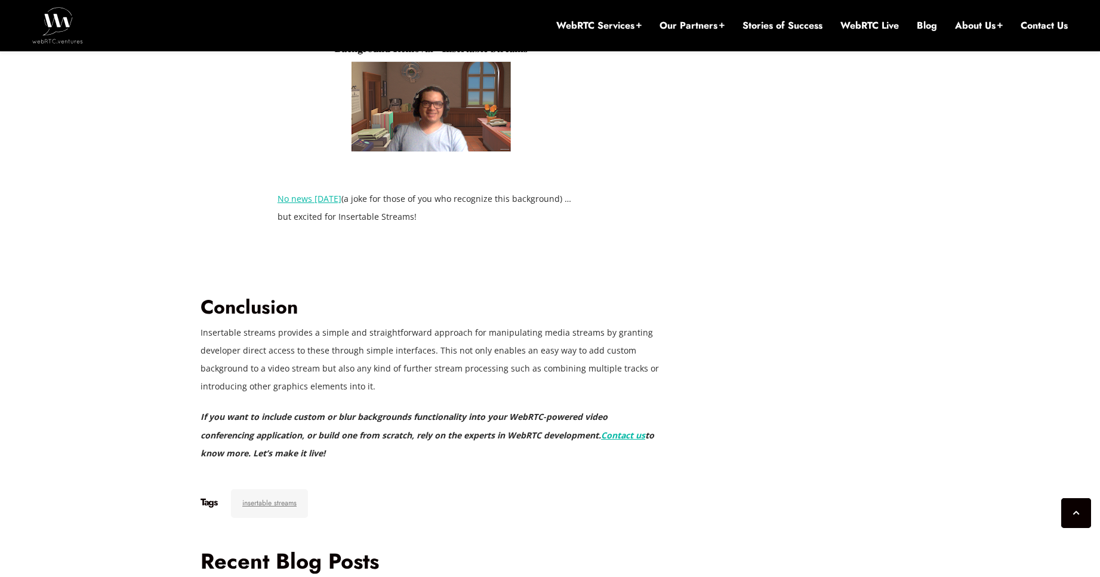
copy code "const pat = ctx . createPattern ( bgImage , "no-repeat" ) ; ctx . fillStyle = p…"
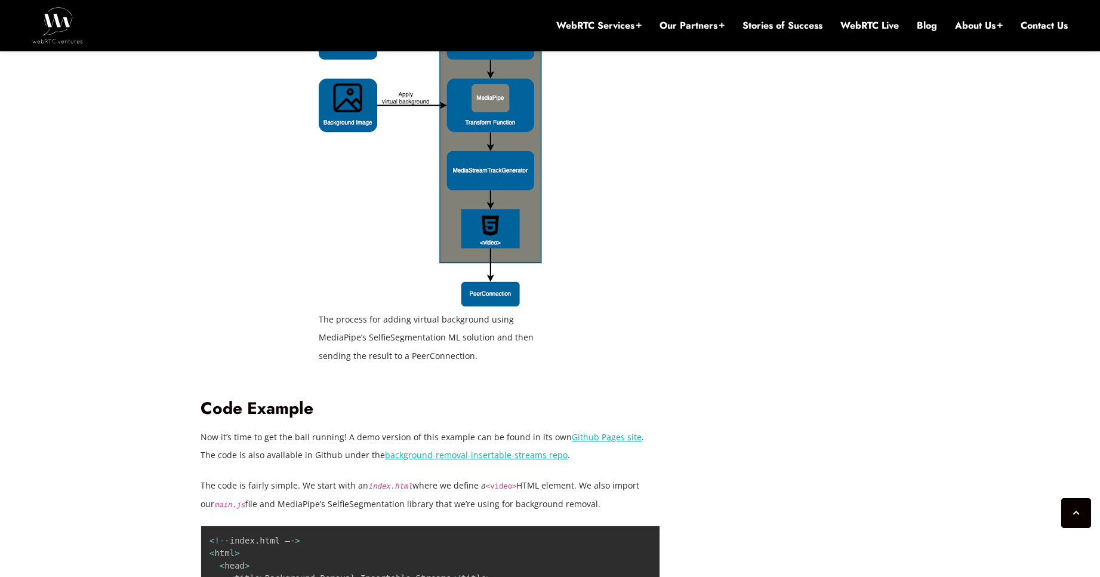
scroll to position [2292, 0]
